Goal: Complete application form

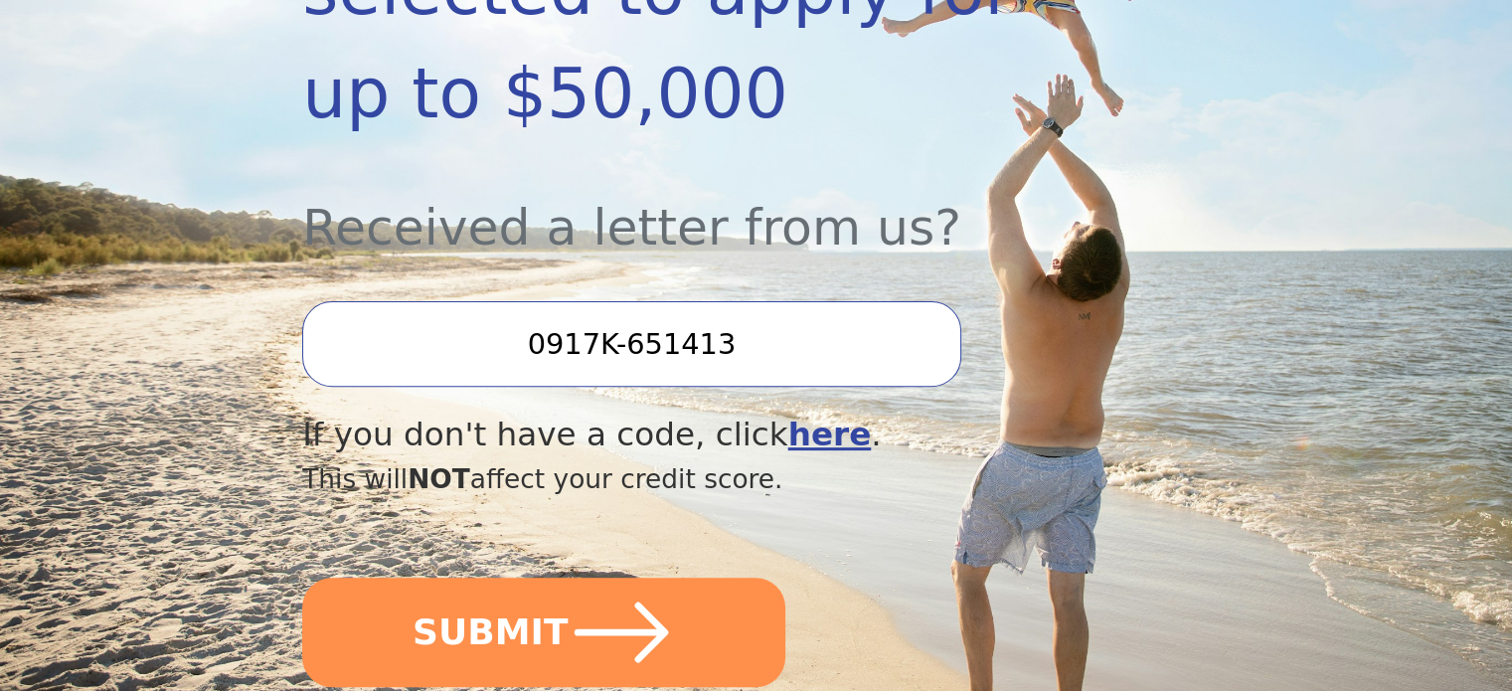
scroll to position [597, 0]
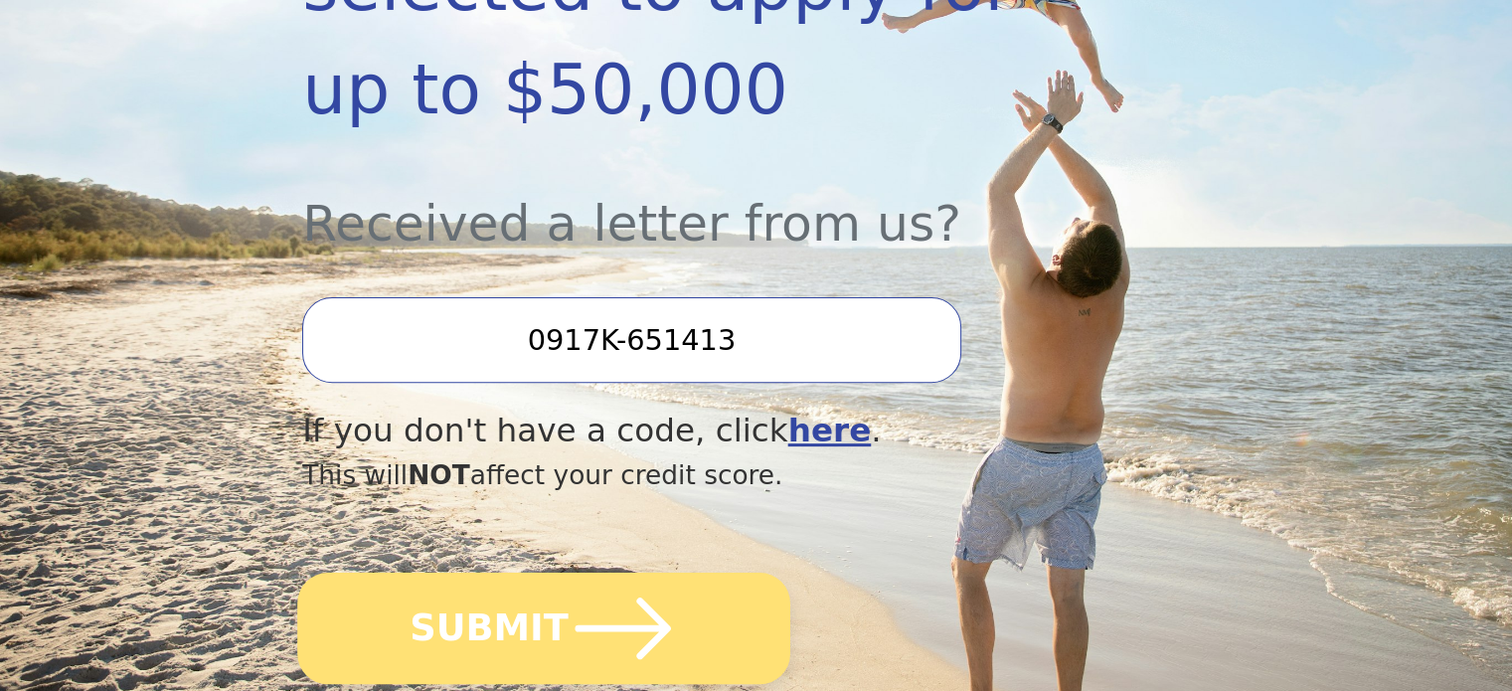
click at [612, 598] on icon "submit" at bounding box center [623, 629] width 95 height 62
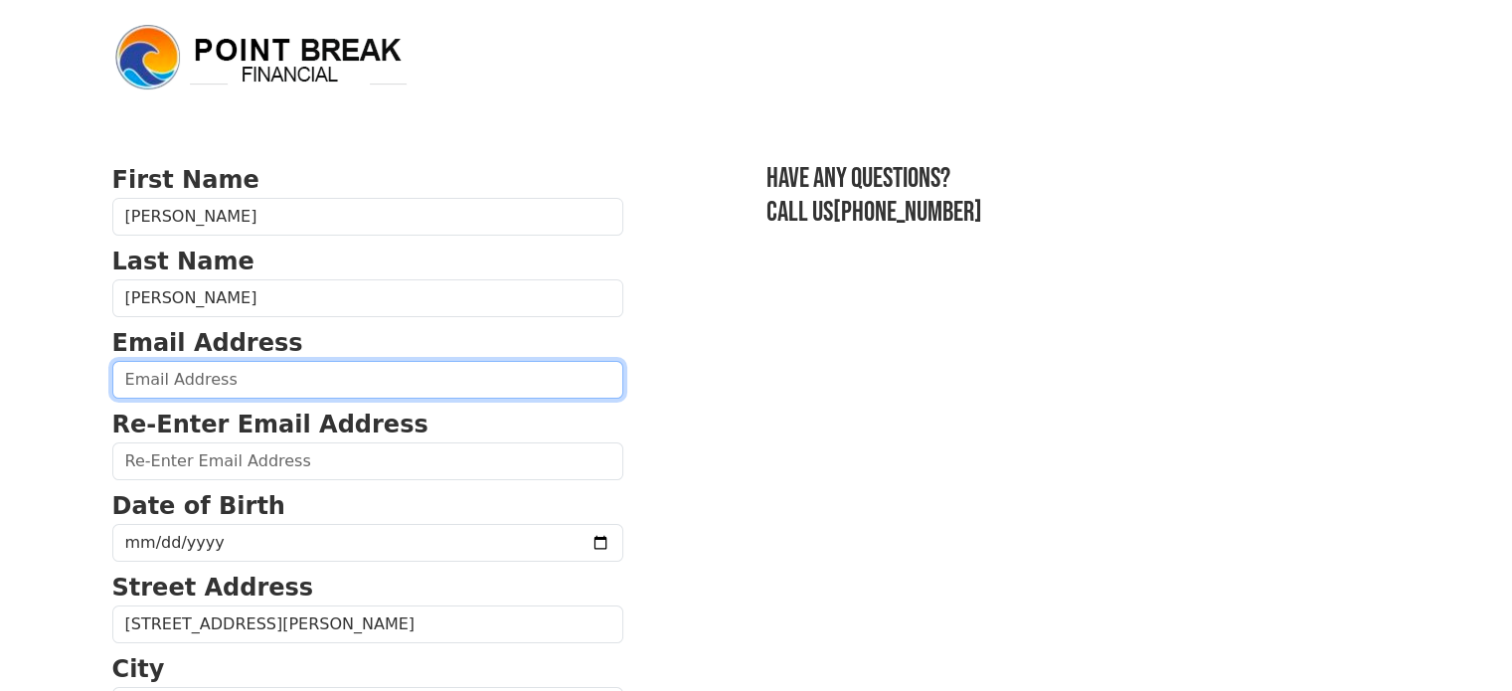
click at [439, 386] on input "email" at bounding box center [367, 380] width 511 height 38
type input "[EMAIL_ADDRESS][DOMAIN_NAME]"
type input "[PHONE_NUMBER]"
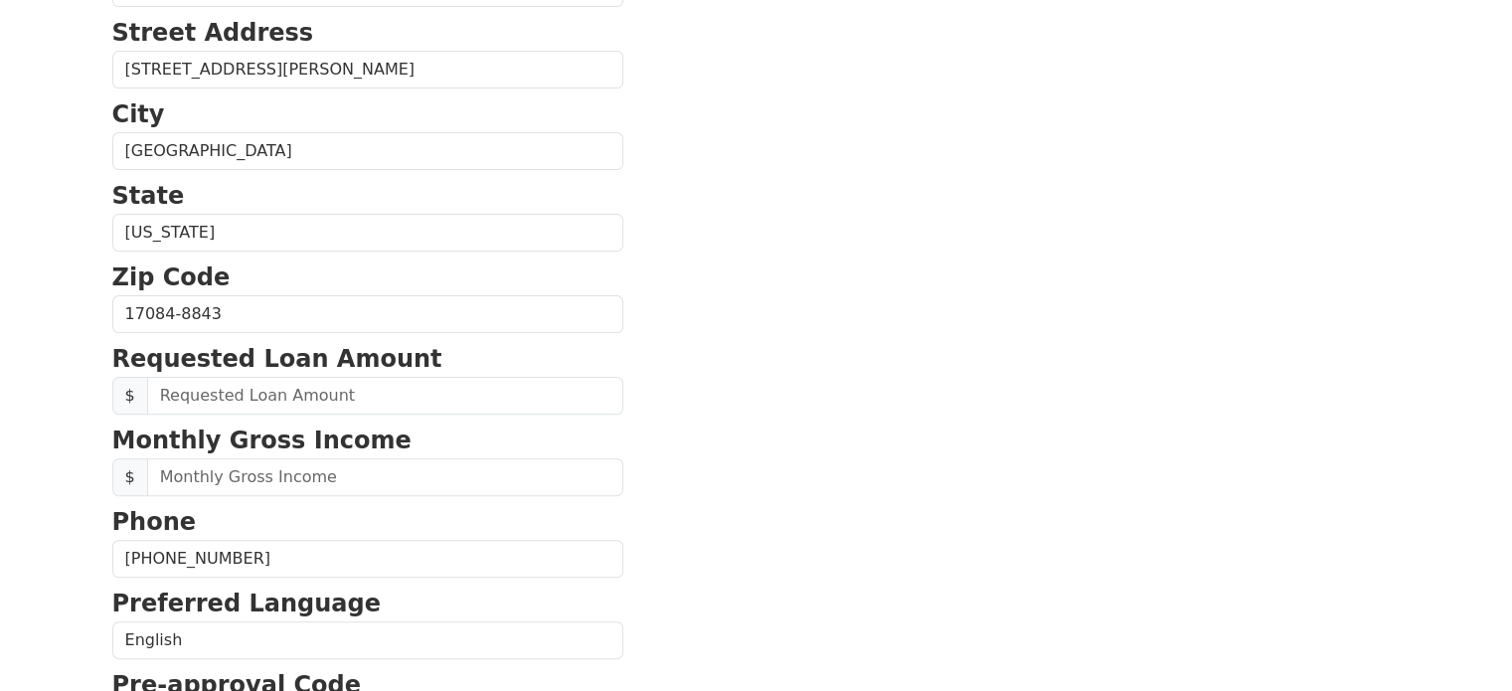
scroll to position [565, 0]
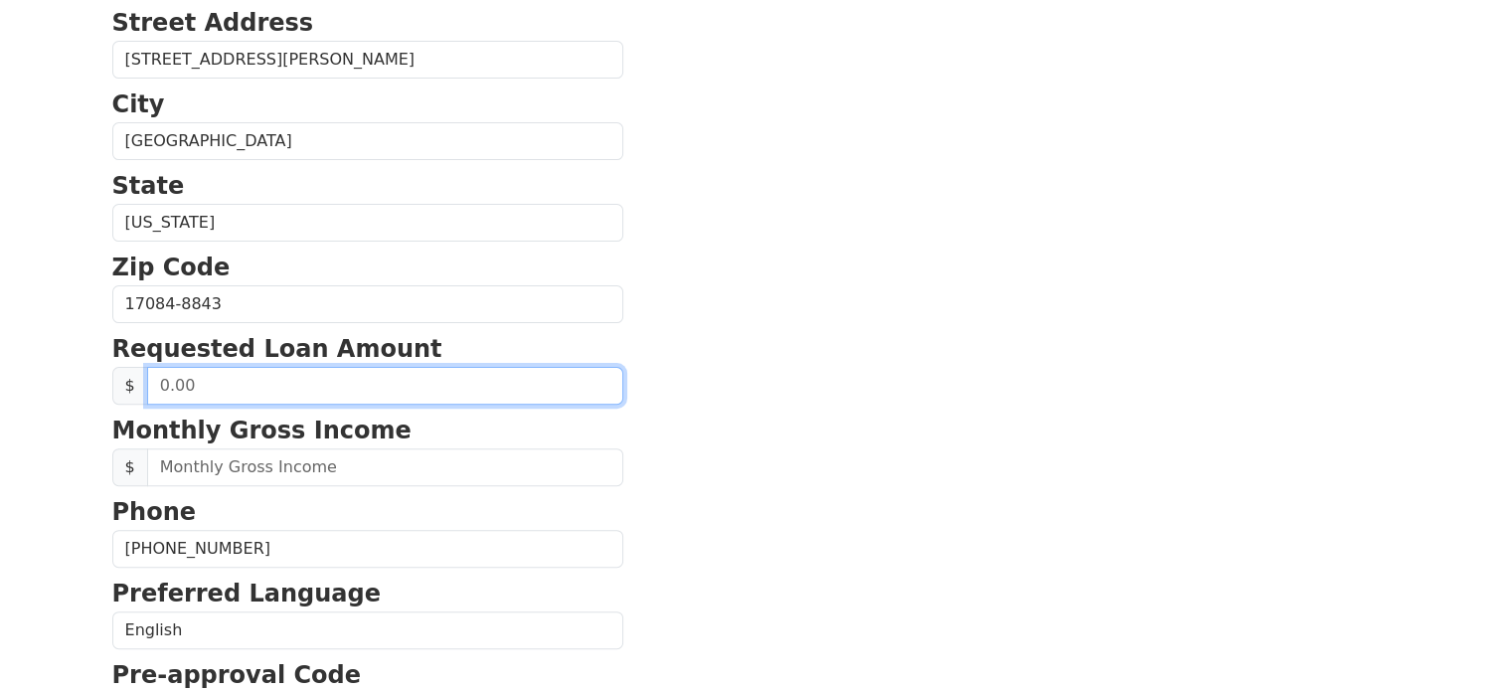
click at [357, 389] on input "text" at bounding box center [385, 386] width 476 height 38
click at [300, 374] on input "text" at bounding box center [385, 386] width 476 height 38
click at [291, 376] on input "text" at bounding box center [385, 386] width 476 height 38
type input "45,000.00"
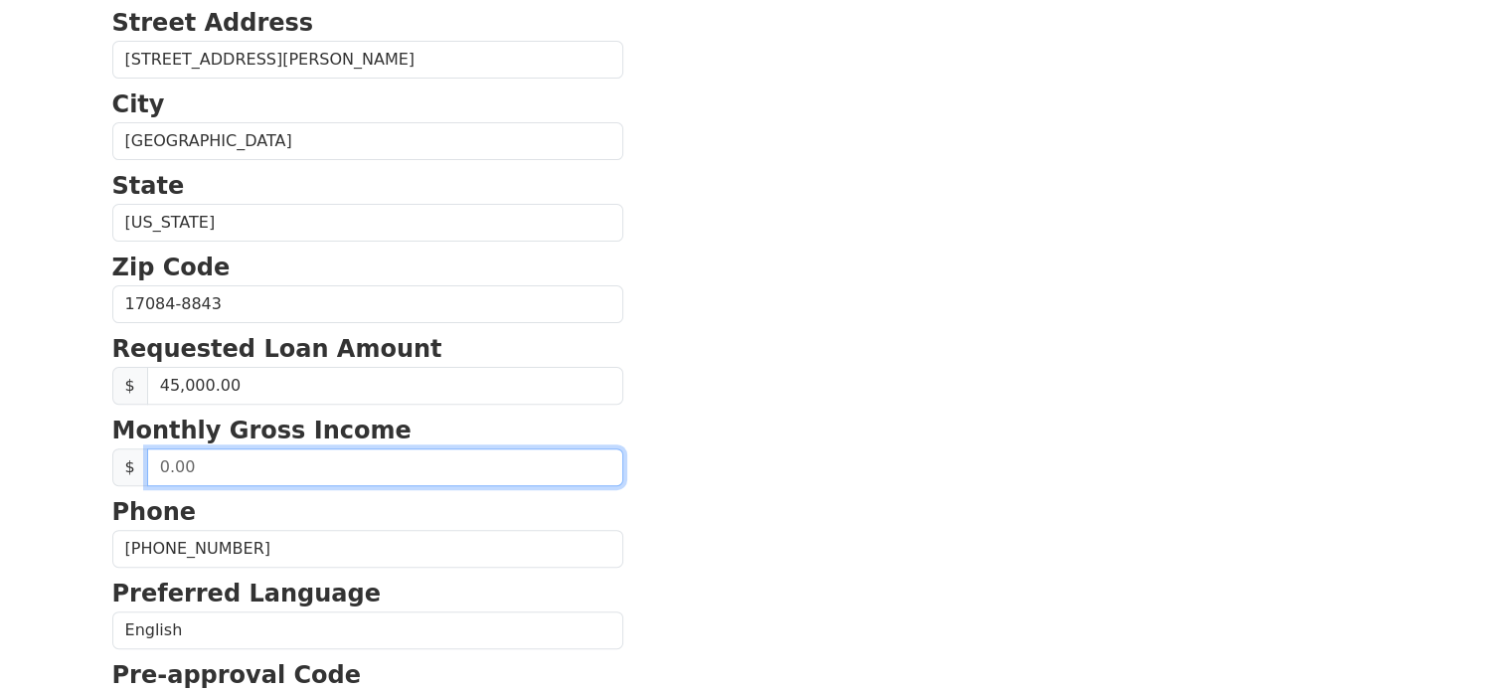
click at [306, 480] on input "text" at bounding box center [385, 467] width 476 height 38
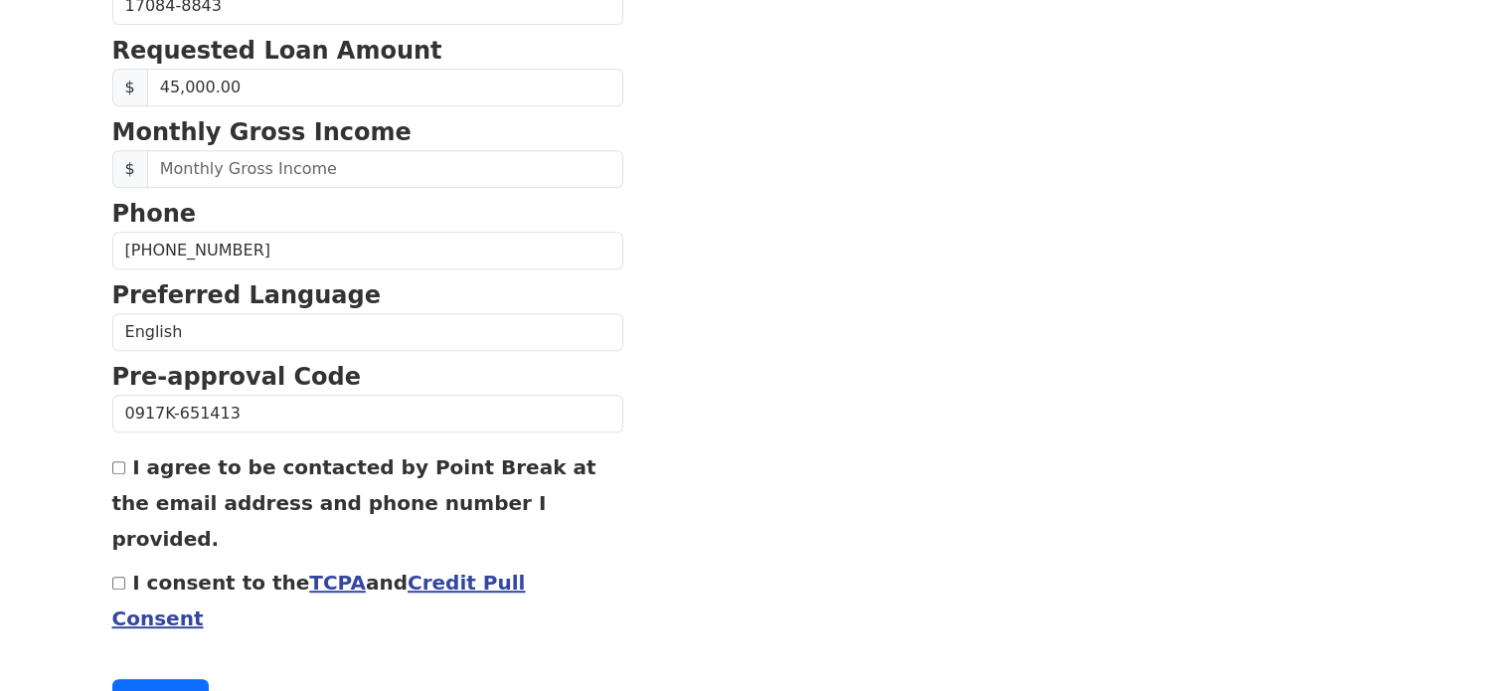
scroll to position [764, 0]
